Goal: Information Seeking & Learning: Learn about a topic

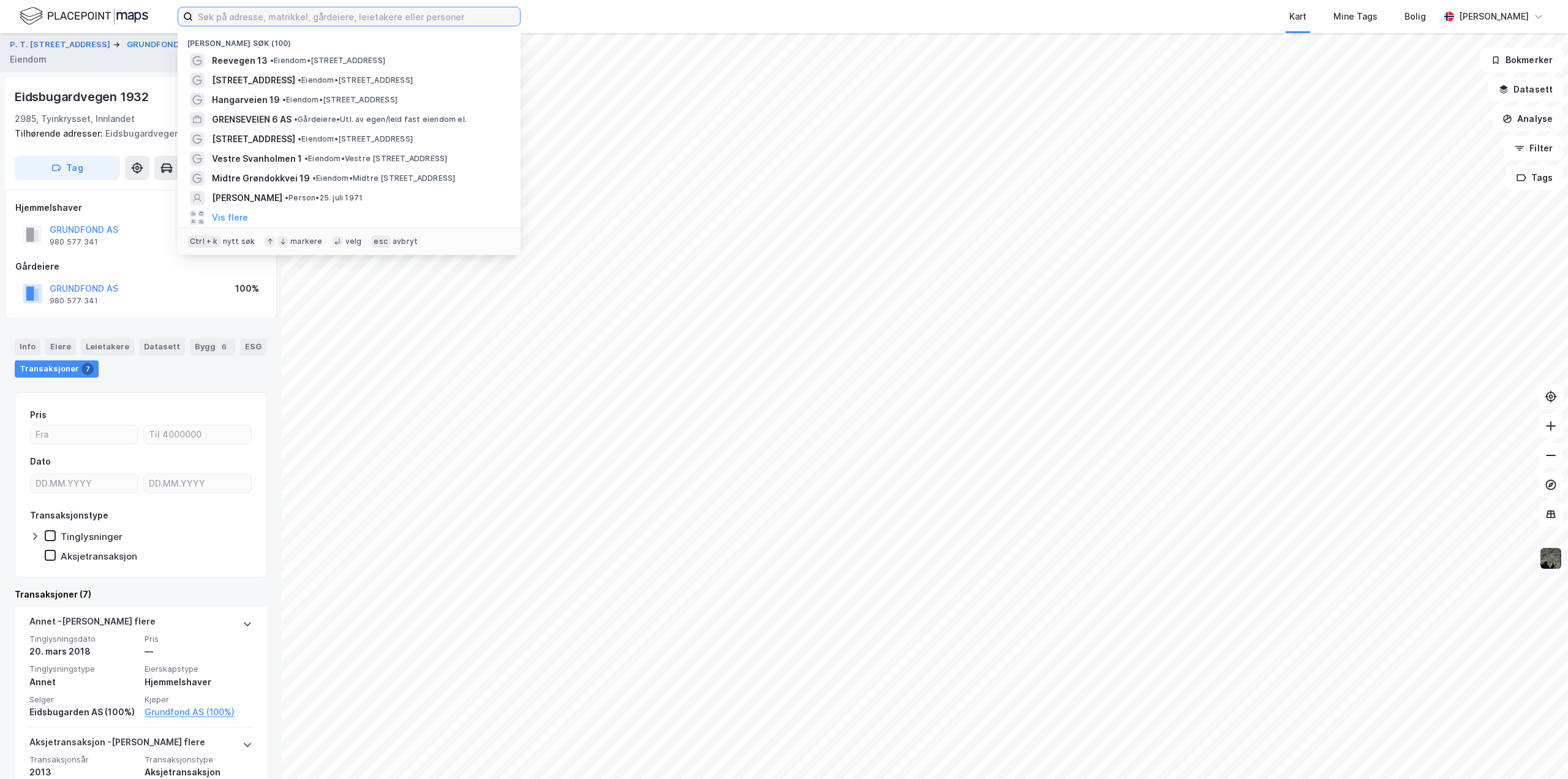
click at [254, 16] on input at bounding box center [356, 16] width 327 height 18
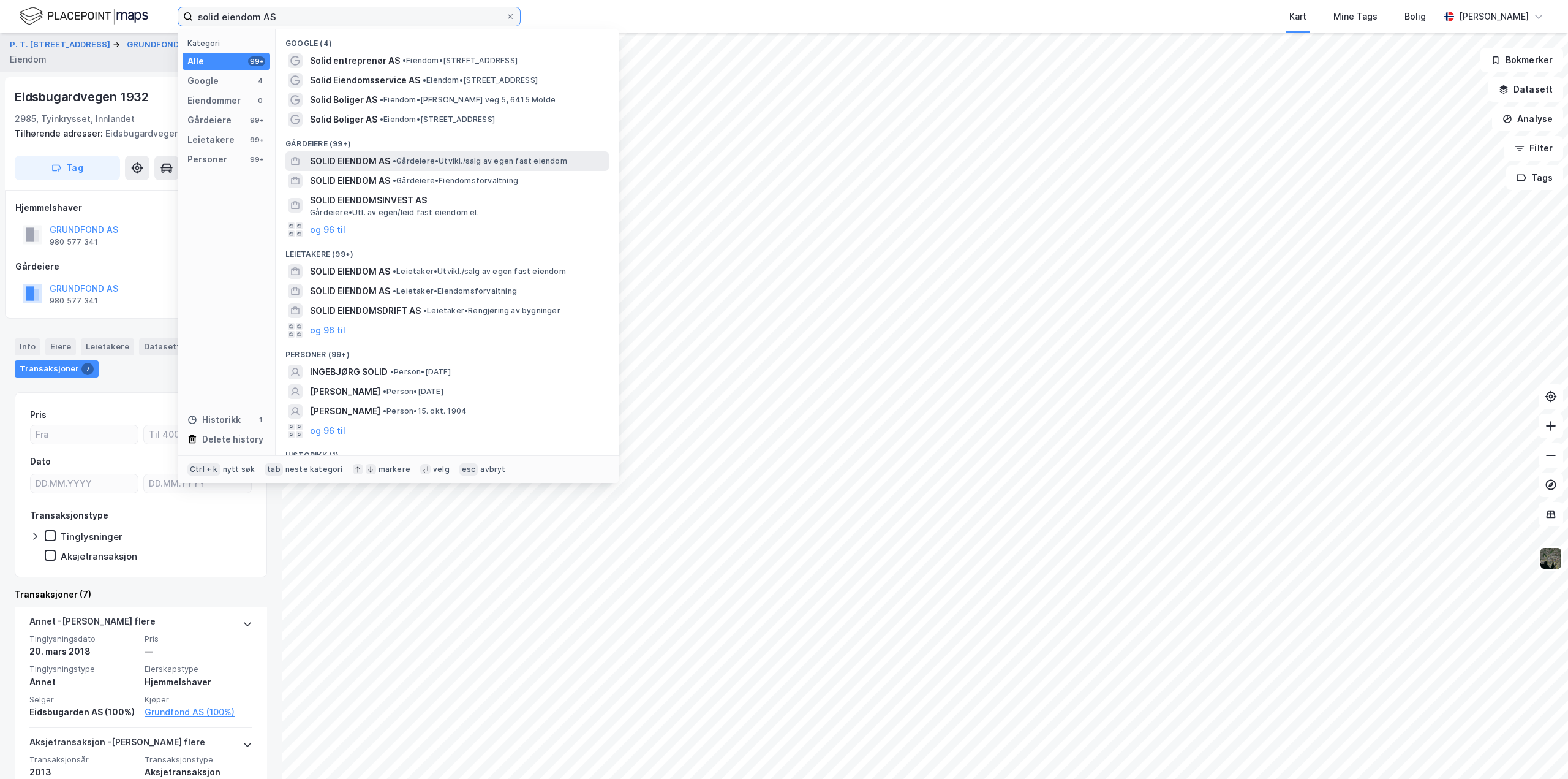
type input "solid eiendom AS"
click at [342, 160] on span "SOLID EIENDOM AS" at bounding box center [350, 161] width 80 height 15
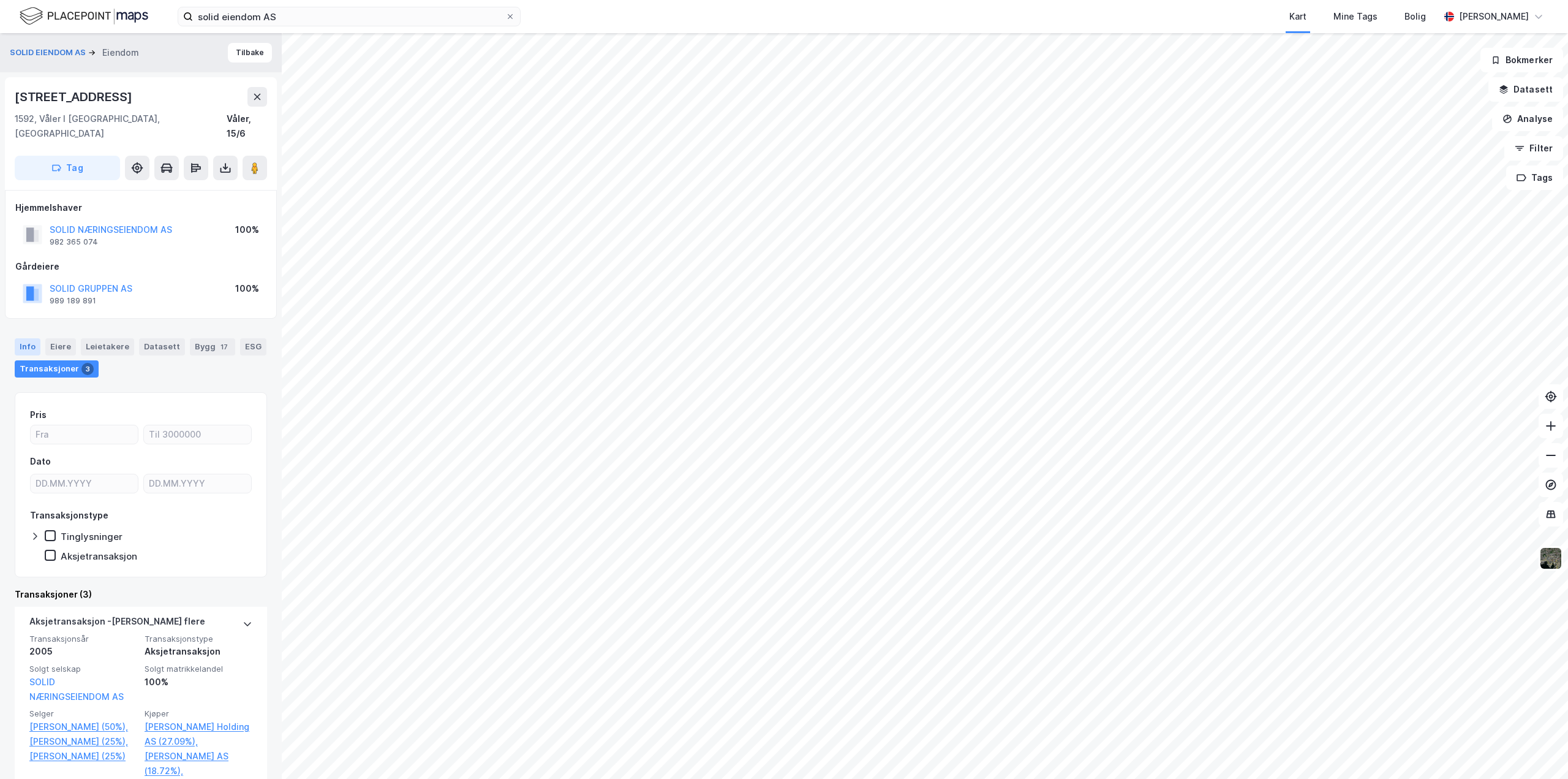
click at [23, 338] on div "Info" at bounding box center [28, 347] width 26 height 17
